Goal: Information Seeking & Learning: Learn about a topic

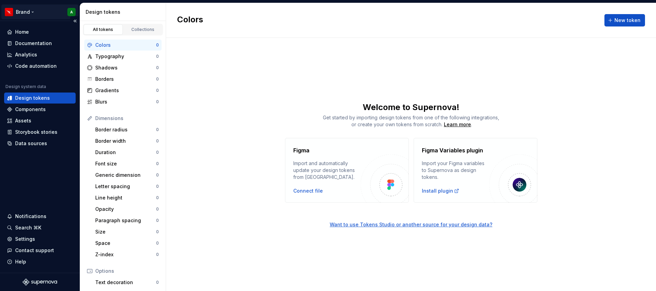
click at [30, 11] on html "Brand A Home Documentation Analytics Code automation Design system data Design …" at bounding box center [328, 145] width 656 height 291
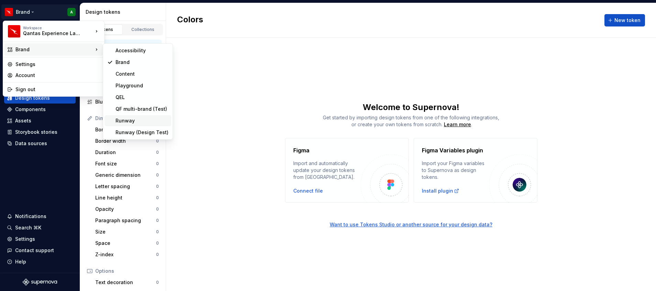
click at [137, 119] on div "Runway" at bounding box center [142, 120] width 53 height 7
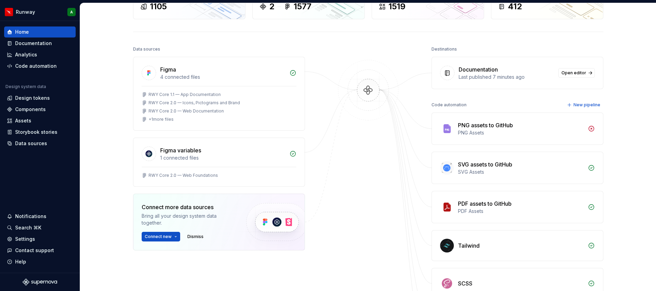
scroll to position [53, 0]
click at [203, 127] on div "RWY Core 1.1 — App Documentation RWY Core 2.0 — Icons, Pictograms and Brand RWY…" at bounding box center [218, 109] width 171 height 44
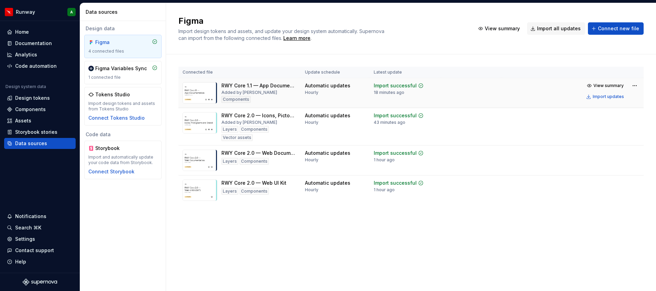
click at [198, 94] on img at bounding box center [200, 92] width 35 height 21
click at [201, 126] on img at bounding box center [200, 122] width 35 height 21
click at [614, 114] on span "View summary" at bounding box center [609, 116] width 30 height 6
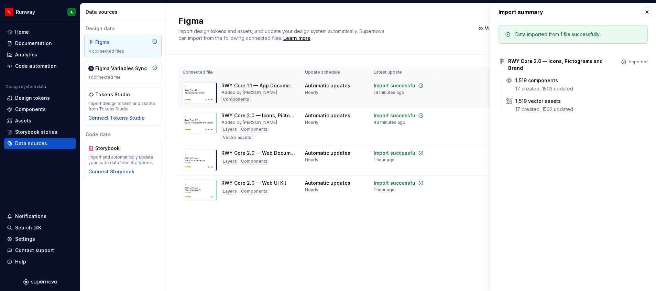
click at [196, 97] on img at bounding box center [200, 92] width 35 height 21
click at [648, 13] on button "button" at bounding box center [647, 12] width 10 height 10
click at [53, 144] on div "Data sources" at bounding box center [40, 143] width 66 height 7
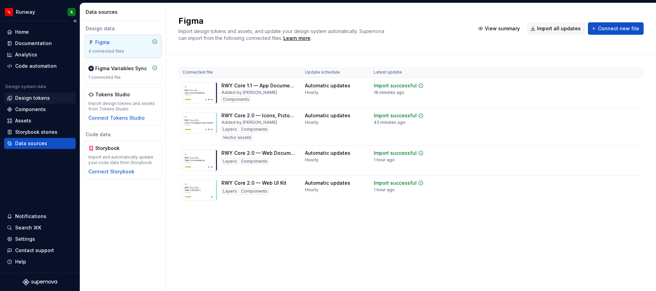
click at [38, 95] on div "Design tokens" at bounding box center [32, 98] width 35 height 7
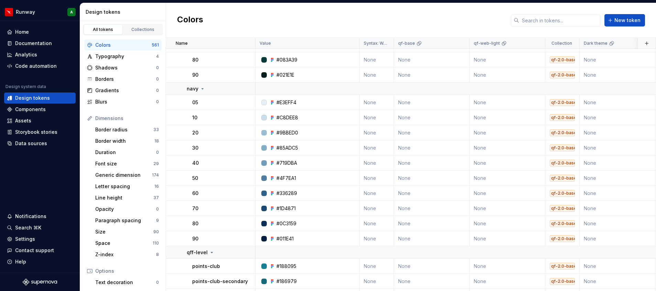
scroll to position [555, 0]
click at [125, 55] on div "Typography" at bounding box center [125, 56] width 61 height 7
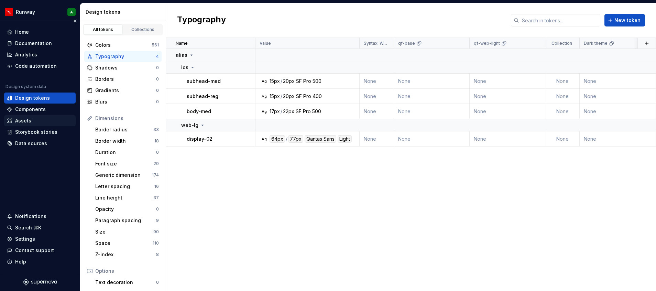
click at [45, 117] on div "Assets" at bounding box center [40, 120] width 66 height 7
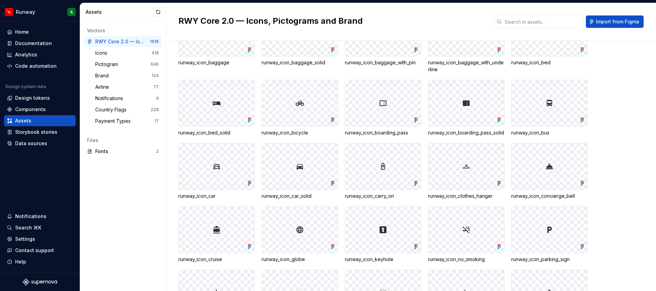
scroll to position [875, 0]
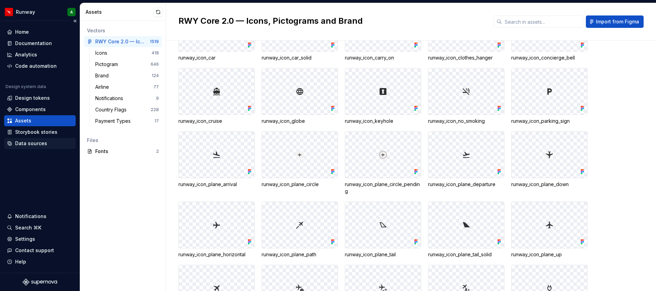
click at [54, 141] on div "Data sources" at bounding box center [40, 143] width 66 height 7
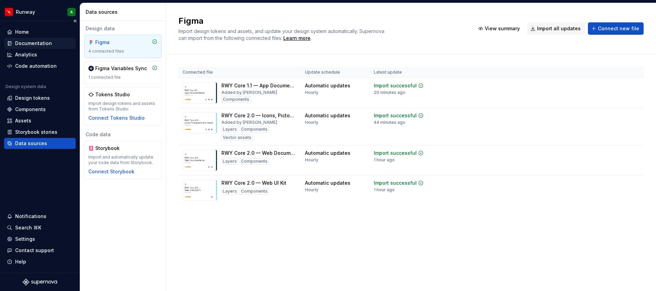
click at [47, 40] on div "Documentation" at bounding box center [33, 43] width 37 height 7
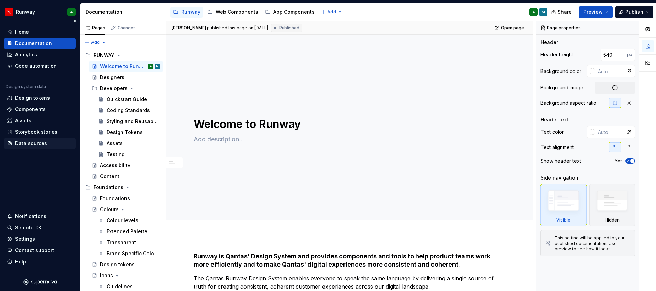
click at [36, 145] on div "Data sources" at bounding box center [31, 143] width 32 height 7
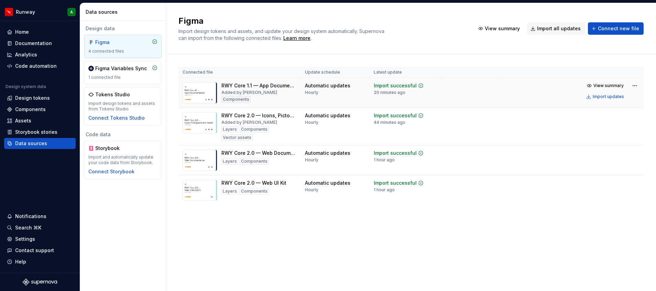
click at [444, 91] on td at bounding box center [471, 93] width 61 height 30
drag, startPoint x: 444, startPoint y: 91, endPoint x: 424, endPoint y: 99, distance: 22.1
click at [424, 99] on td "Import successful 20 minutes ago" at bounding box center [406, 93] width 72 height 30
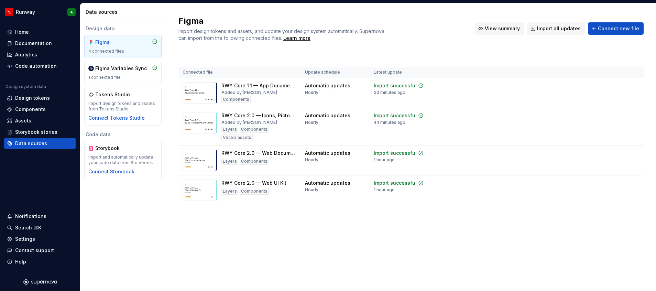
click at [507, 28] on span "View summary" at bounding box center [502, 28] width 35 height 7
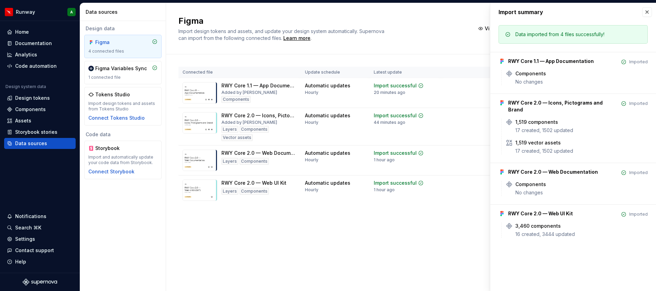
click at [552, 35] on div "Data imported from 4 files successfully!" at bounding box center [560, 34] width 89 height 7
click at [564, 83] on div "No changes" at bounding box center [582, 81] width 132 height 7
click at [526, 67] on div "RWY Core 1.1 — App Documentation Imported Components No changes" at bounding box center [573, 68] width 149 height 33
click at [540, 104] on div "RWY Core 2.0 — Icons, Pictograms and Brand" at bounding box center [563, 106] width 110 height 14
click at [646, 15] on button "button" at bounding box center [647, 12] width 10 height 10
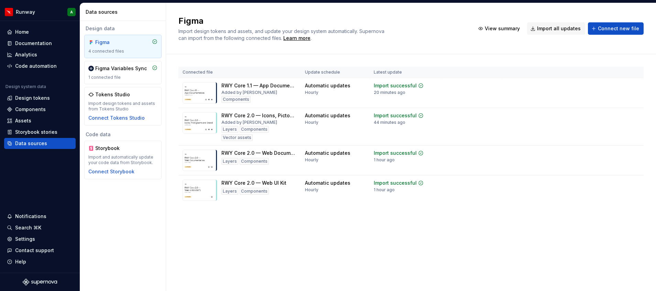
click at [137, 44] on div "Figma" at bounding box center [122, 42] width 69 height 7
click at [135, 71] on div "Figma Variables Sync" at bounding box center [121, 68] width 52 height 7
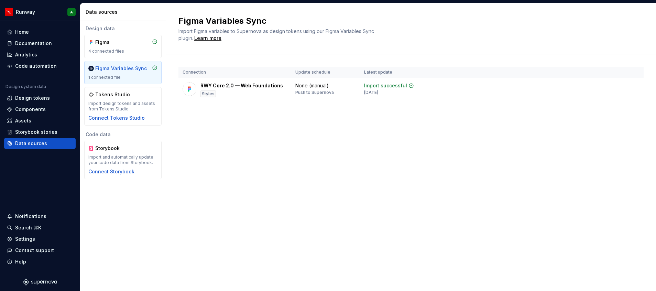
click at [142, 60] on div "Figma 4 connected files Figma Variables Sync 1 connected file Tokens Studio Imp…" at bounding box center [122, 80] width 77 height 91
click at [129, 46] on div "Figma 4 connected files" at bounding box center [122, 46] width 69 height 15
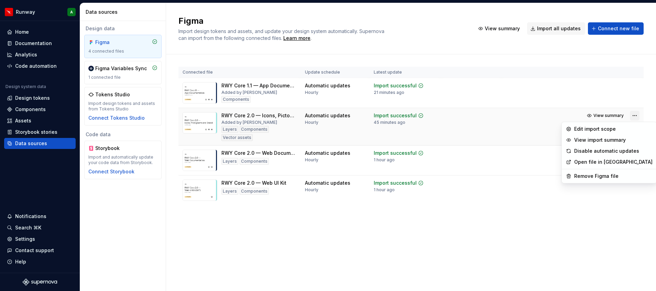
click at [635, 115] on html "Runway A Home Documentation Analytics Code automation Design system data Design…" at bounding box center [328, 145] width 656 height 291
click at [608, 162] on link "Open file in [GEOGRAPHIC_DATA]" at bounding box center [613, 162] width 78 height 7
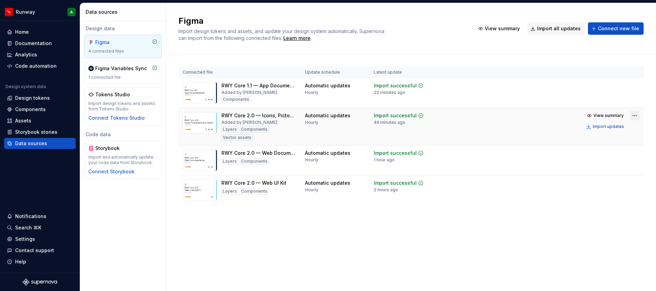
click at [637, 115] on html "Runway A Home Documentation Analytics Code automation Design system data Design…" at bounding box center [328, 145] width 656 height 291
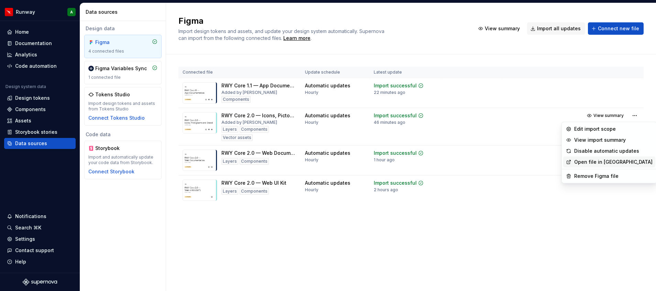
click at [593, 161] on link "Open file in [GEOGRAPHIC_DATA]" at bounding box center [613, 162] width 78 height 7
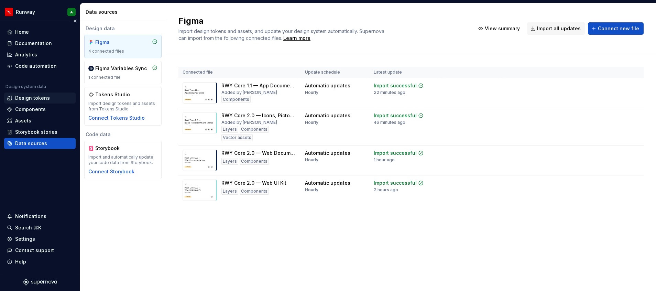
click at [38, 98] on div "Design tokens" at bounding box center [32, 98] width 35 height 7
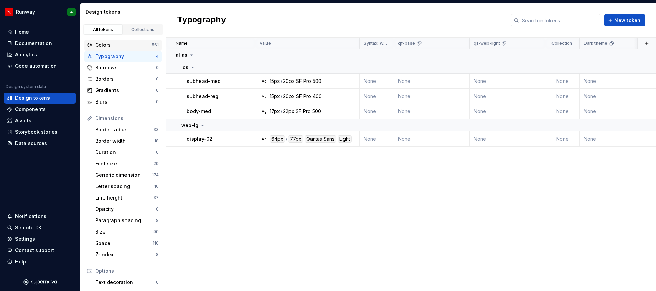
click at [115, 43] on div "Colors" at bounding box center [123, 45] width 56 height 7
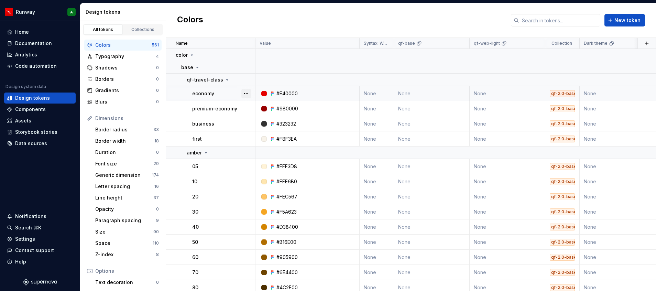
click at [246, 95] on button "button" at bounding box center [246, 94] width 10 height 10
click at [280, 107] on div "Open detail" at bounding box center [276, 107] width 45 height 7
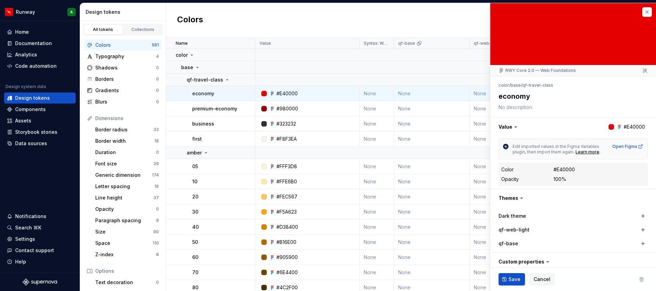
click at [642, 11] on button "button" at bounding box center [647, 12] width 10 height 10
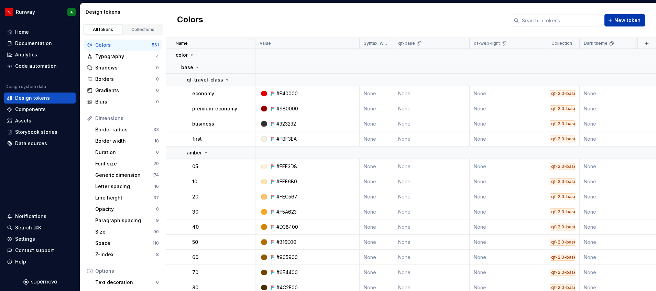
click at [631, 18] on span "New token" at bounding box center [628, 20] width 26 height 7
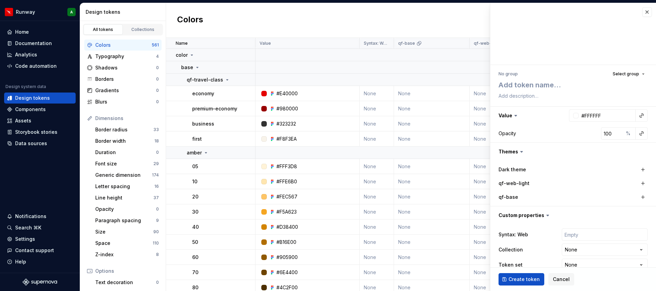
type textarea "*"
drag, startPoint x: 637, startPoint y: 13, endPoint x: 444, endPoint y: 24, distance: 192.6
click at [444, 24] on div "Colors New token" at bounding box center [411, 20] width 490 height 35
click at [642, 13] on button "button" at bounding box center [647, 12] width 10 height 10
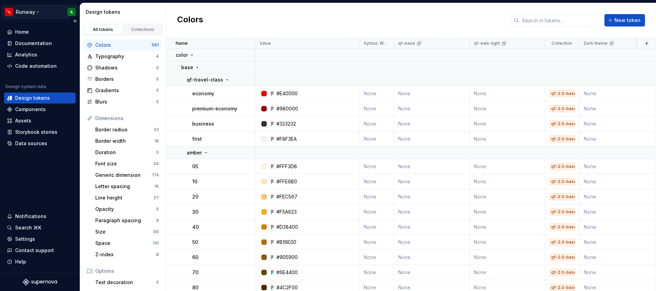
click at [28, 13] on html "Runway A Home Documentation Analytics Code automation Design system data Design…" at bounding box center [328, 145] width 656 height 291
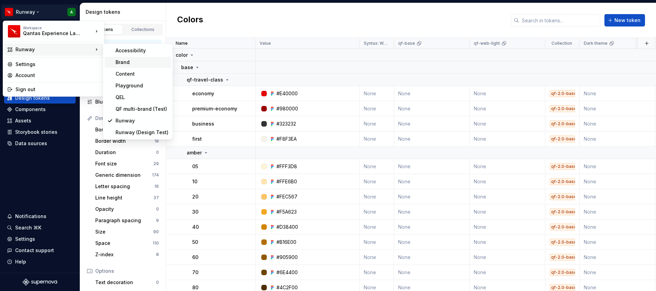
click at [140, 66] on div "Brand" at bounding box center [138, 62] width 67 height 11
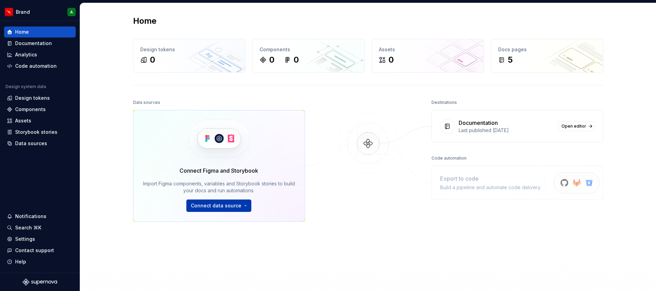
click at [227, 207] on html "Brand A Home Documentation Analytics Code automation Design system data Design …" at bounding box center [328, 145] width 656 height 291
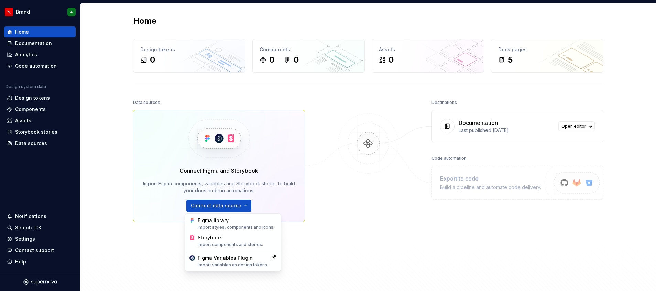
click at [334, 234] on html "Brand A Home Documentation Analytics Code automation Design system data Design …" at bounding box center [328, 145] width 656 height 291
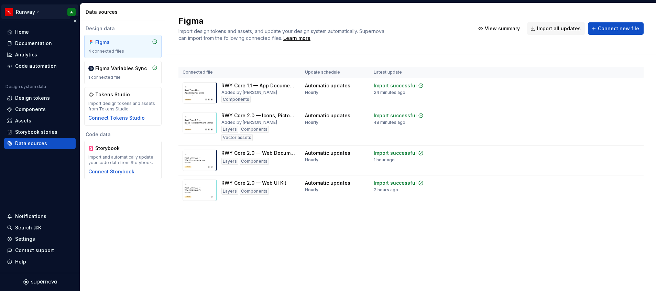
click at [37, 11] on html "Runway A Home Documentation Analytics Code automation Design system data Design…" at bounding box center [328, 145] width 656 height 291
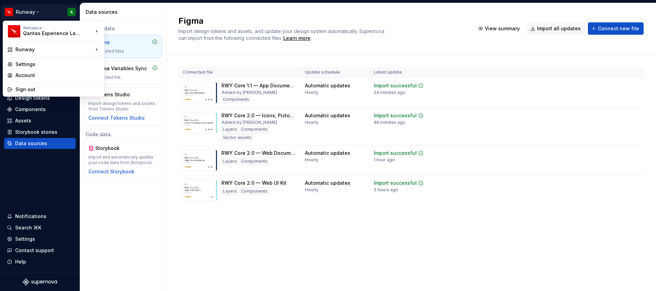
click at [50, 189] on html "Runway A Home Documentation Analytics Code automation Design system data Design…" at bounding box center [328, 145] width 656 height 291
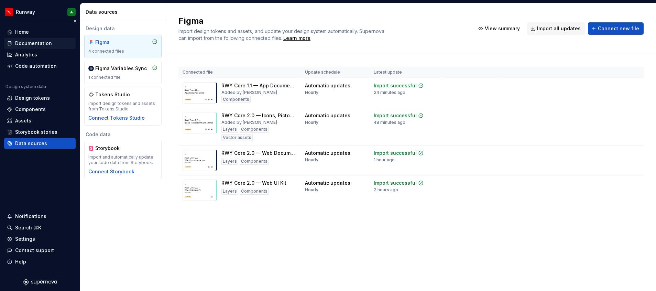
click at [49, 42] on div "Documentation" at bounding box center [33, 43] width 37 height 7
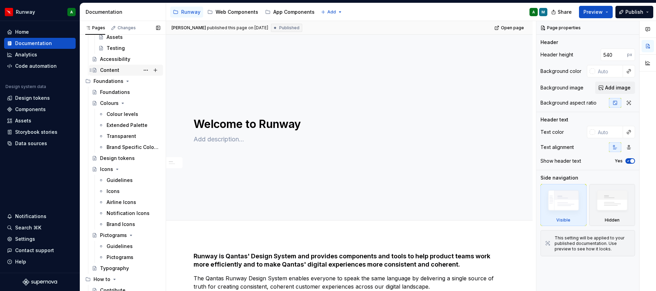
scroll to position [115, 0]
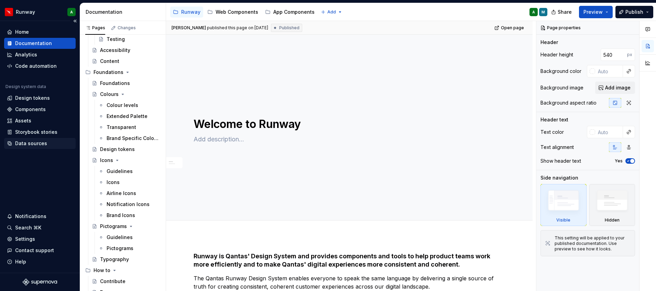
click at [35, 144] on div "Data sources" at bounding box center [31, 143] width 32 height 7
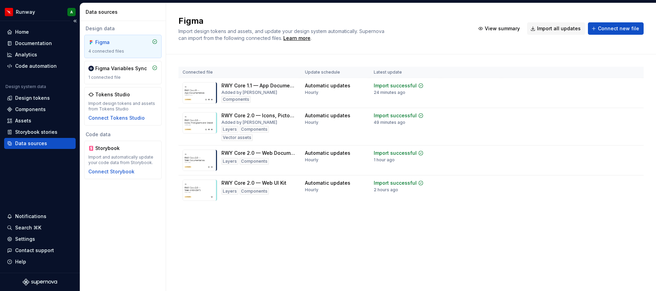
click at [35, 144] on div "Data sources" at bounding box center [31, 143] width 32 height 7
click at [37, 129] on div "Storybook stories" at bounding box center [36, 132] width 42 height 7
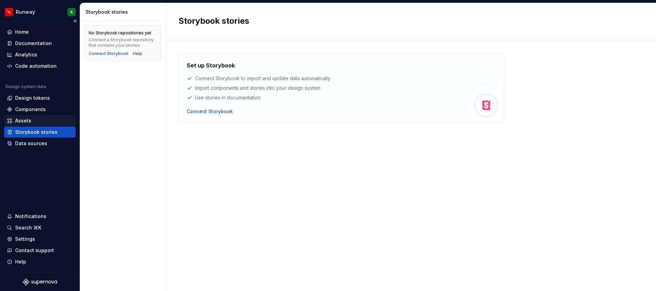
click at [37, 116] on div "Assets" at bounding box center [40, 120] width 72 height 11
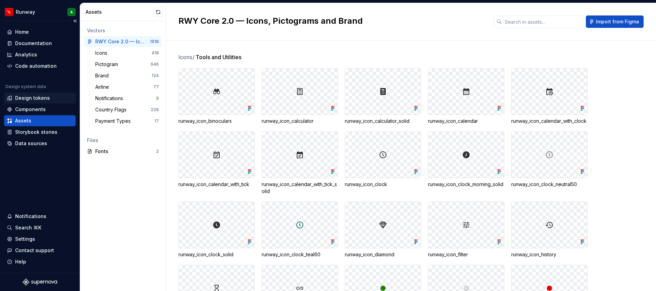
click at [42, 98] on div "Design tokens" at bounding box center [32, 98] width 35 height 7
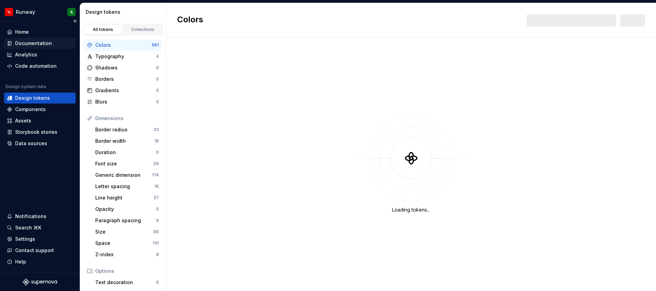
click at [32, 38] on div "Documentation" at bounding box center [40, 43] width 72 height 11
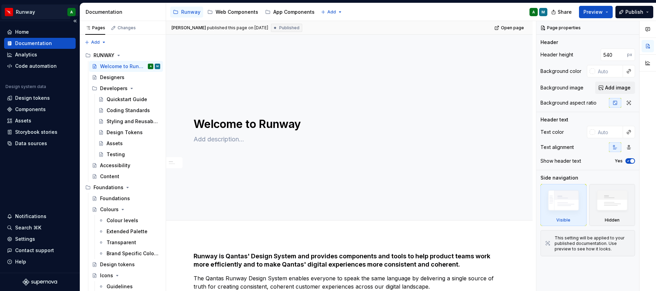
type textarea "*"
click at [33, 30] on div "Home" at bounding box center [40, 32] width 66 height 7
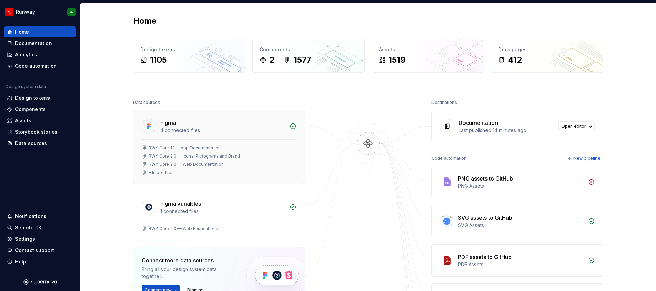
click at [223, 155] on div "RWY Core 2.0 — Icons, Pictograms and Brand" at bounding box center [194, 156] width 91 height 6
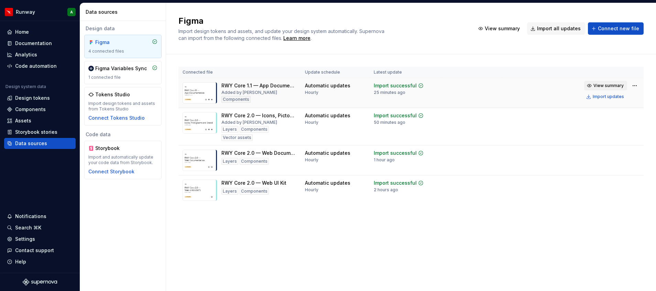
click at [616, 87] on span "View summary" at bounding box center [609, 86] width 30 height 6
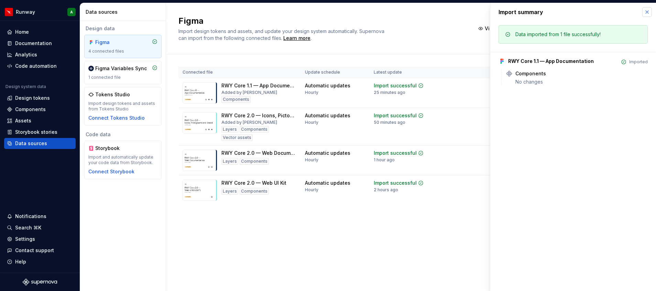
click at [646, 13] on button "button" at bounding box center [647, 12] width 10 height 10
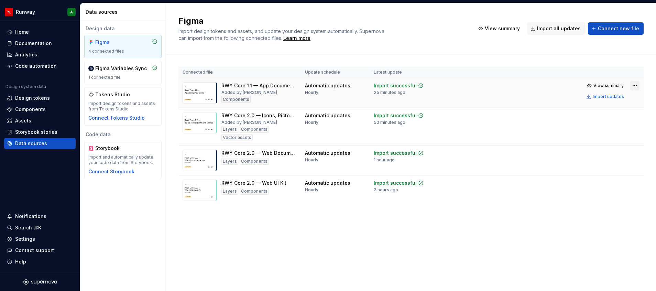
click at [635, 84] on html "Runway A Home Documentation Analytics Code automation Design system data Design…" at bounding box center [328, 145] width 656 height 291
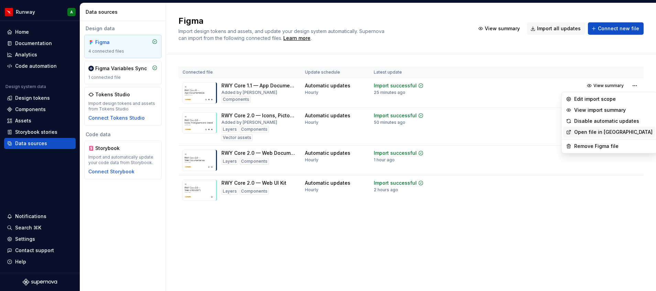
click at [585, 130] on link "Open file in [GEOGRAPHIC_DATA]" at bounding box center [613, 132] width 78 height 7
